Goal: Find contact information: Find contact information

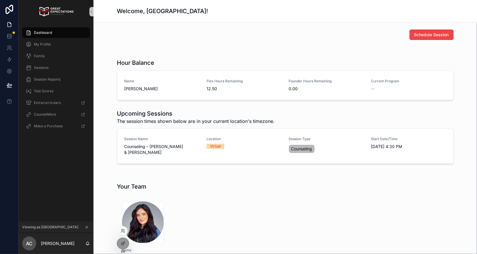
click at [121, 228] on div at bounding box center [122, 230] width 9 height 9
click at [122, 231] on icon at bounding box center [123, 231] width 5 height 5
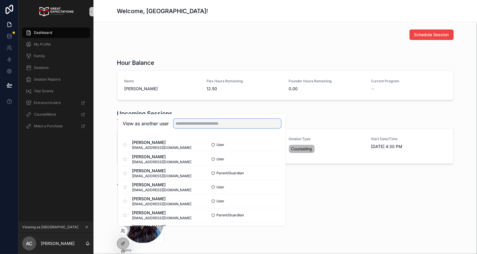
click at [192, 125] on input "text" at bounding box center [226, 123] width 107 height 9
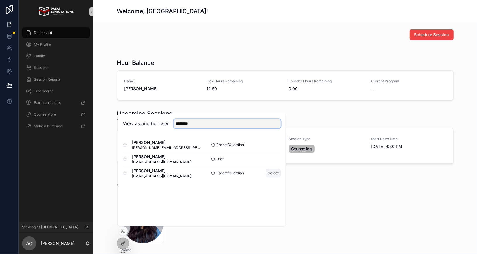
type input "*******"
click at [270, 174] on button "Select" at bounding box center [273, 173] width 15 height 8
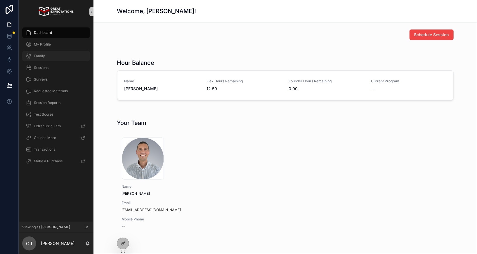
click at [48, 53] on div "Family" at bounding box center [56, 55] width 61 height 9
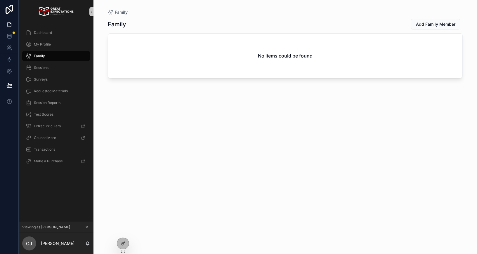
click at [64, 55] on div "Family" at bounding box center [56, 55] width 61 height 9
click at [122, 230] on icon at bounding box center [123, 231] width 5 height 5
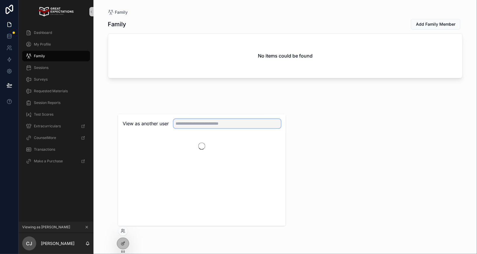
click at [199, 125] on input "text" at bounding box center [226, 123] width 107 height 9
type input "******"
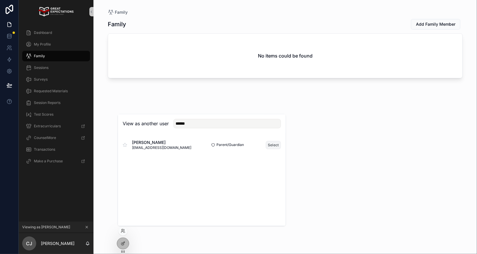
click at [271, 145] on button "Select" at bounding box center [273, 145] width 15 height 8
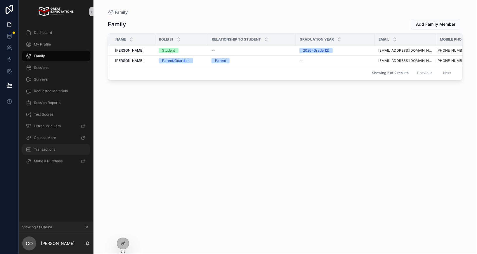
click at [52, 151] on span "Transactions" at bounding box center [44, 149] width 21 height 5
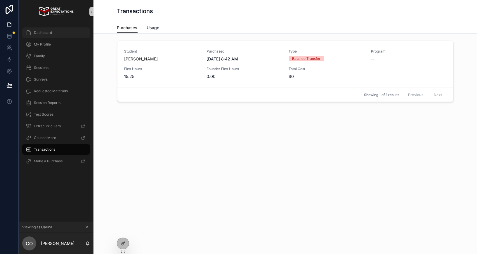
click at [40, 37] on div "Dashboard" at bounding box center [56, 32] width 61 height 9
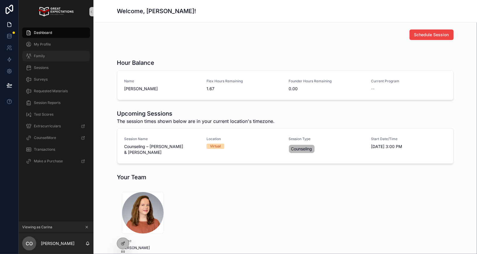
click at [45, 52] on div "Family" at bounding box center [56, 55] width 61 height 9
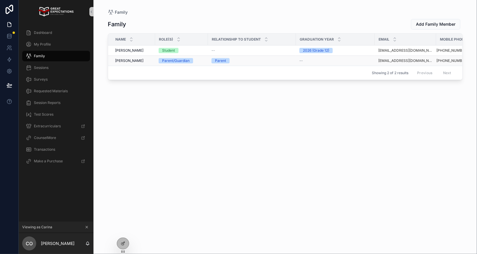
click at [138, 61] on span "Carina Oghoorian" at bounding box center [129, 60] width 28 height 5
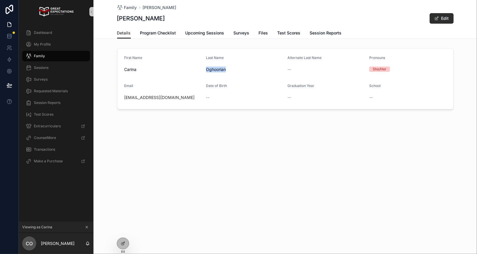
drag, startPoint x: 231, startPoint y: 68, endPoint x: 205, endPoint y: 69, distance: 25.4
click at [205, 69] on form "First Name Carina Last Name Oghoorian Alternate Last Name -- Pronouns She/Her E…" at bounding box center [285, 78] width 336 height 61
copy span "Oghoorian"
click at [175, 95] on div "carina@oghoorian.com" at bounding box center [162, 98] width 77 height 6
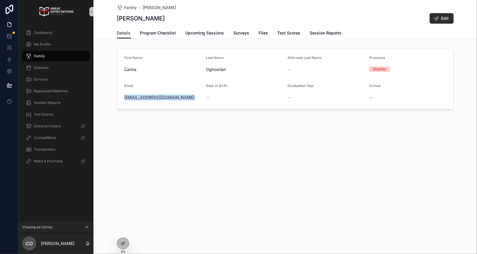
click at [175, 95] on div "carina@oghoorian.com" at bounding box center [162, 98] width 77 height 6
copy link "carina@oghoorian.com"
click at [49, 46] on span "My Profile" at bounding box center [42, 44] width 17 height 5
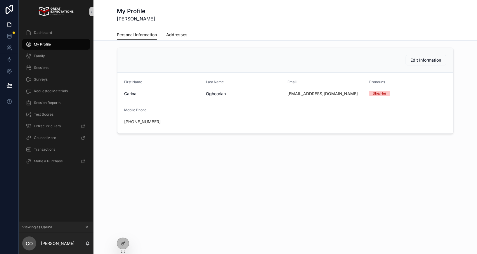
click at [176, 37] on span "Addresses" at bounding box center [176, 35] width 21 height 6
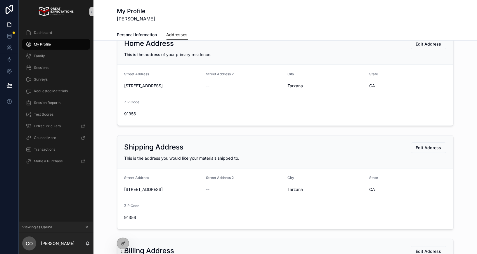
scroll to position [17, 0]
click at [161, 83] on span "4720 Topeka Dr" at bounding box center [162, 85] width 77 height 6
copy span "4720 Topeka Dr"
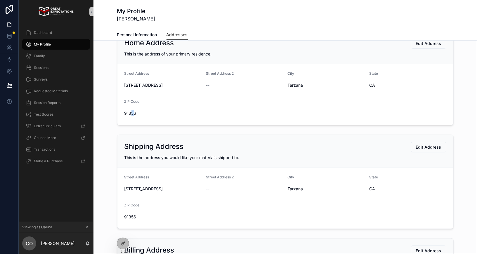
click at [132, 114] on span "91356" at bounding box center [162, 113] width 77 height 6
copy span "91356"
